Goal: Information Seeking & Learning: Learn about a topic

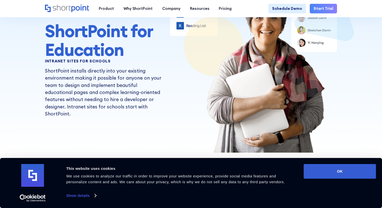
scroll to position [56, 0]
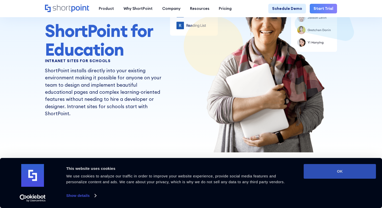
click at [332, 173] on button "OK" at bounding box center [340, 171] width 72 height 15
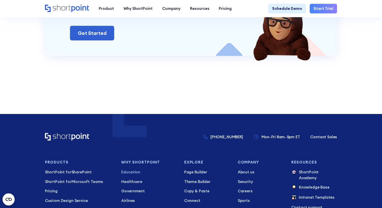
scroll to position [1014, 0]
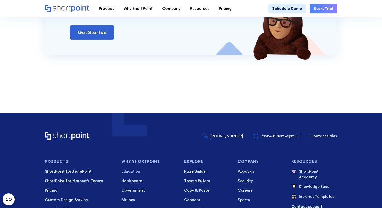
click at [132, 172] on p "Education" at bounding box center [148, 172] width 55 height 6
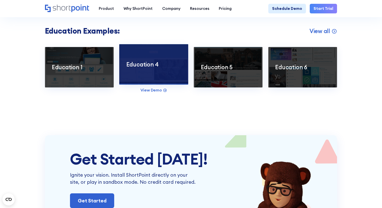
scroll to position [846, 0]
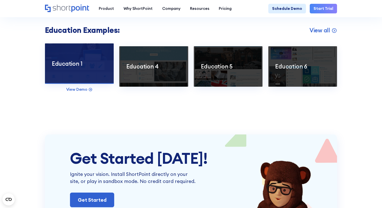
click at [70, 69] on div at bounding box center [79, 63] width 69 height 41
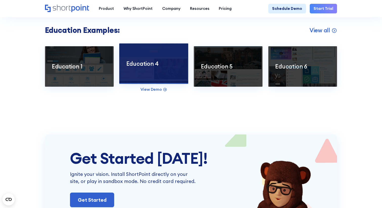
click at [155, 67] on p "Education 4" at bounding box center [153, 63] width 55 height 7
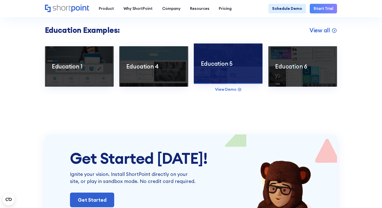
click at [231, 65] on p "Education 5" at bounding box center [228, 63] width 55 height 7
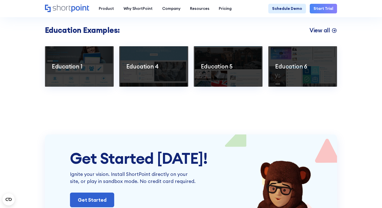
click at [326, 30] on p "View all" at bounding box center [320, 30] width 20 height 7
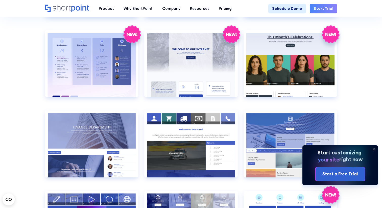
scroll to position [834, 0]
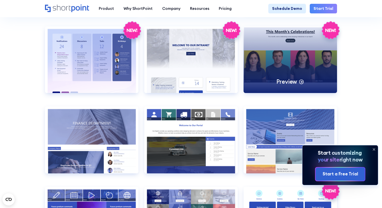
click at [290, 82] on p "Preview" at bounding box center [287, 81] width 21 height 7
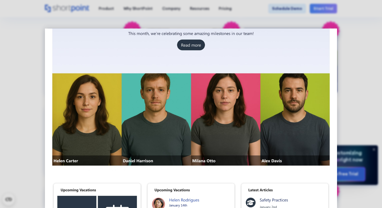
scroll to position [0, 0]
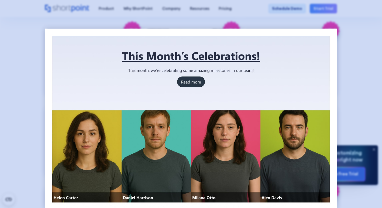
click at [355, 77] on div at bounding box center [191, 104] width 382 height 208
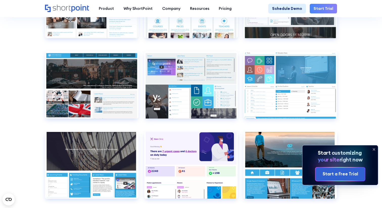
scroll to position [1878, 0]
